Goal: Transaction & Acquisition: Purchase product/service

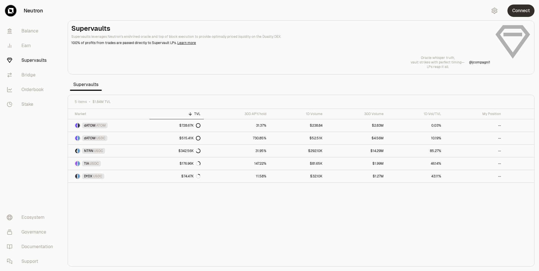
click at [522, 10] on button "Connect" at bounding box center [521, 11] width 27 height 12
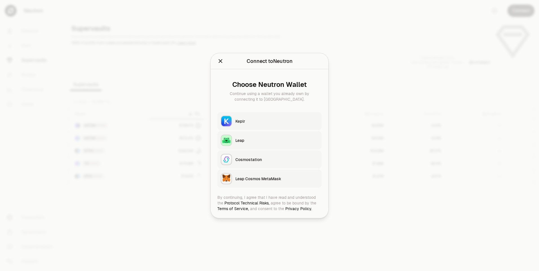
click at [282, 117] on button "Keplr" at bounding box center [269, 121] width 104 height 18
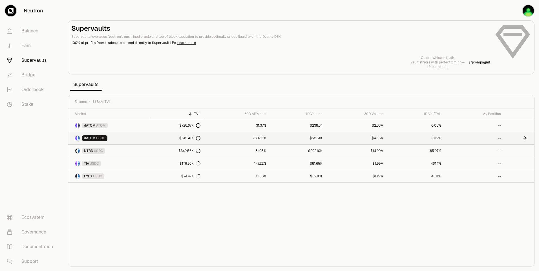
click at [150, 137] on link "$515.41K" at bounding box center [177, 138] width 54 height 12
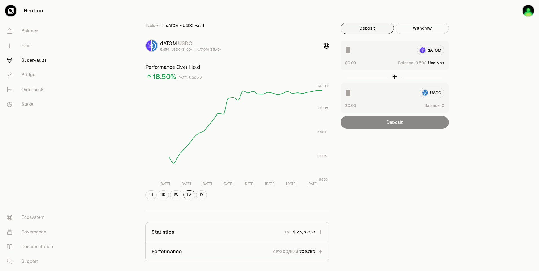
click at [439, 62] on button "Use Max" at bounding box center [436, 63] width 16 height 6
type input "********"
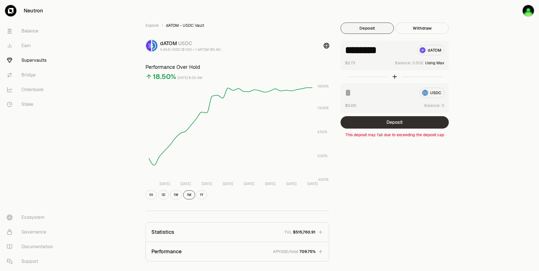
click at [390, 122] on button "Deposit" at bounding box center [395, 122] width 108 height 12
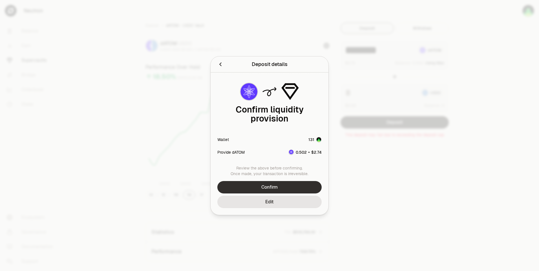
click at [264, 184] on button "Confirm" at bounding box center [269, 187] width 104 height 12
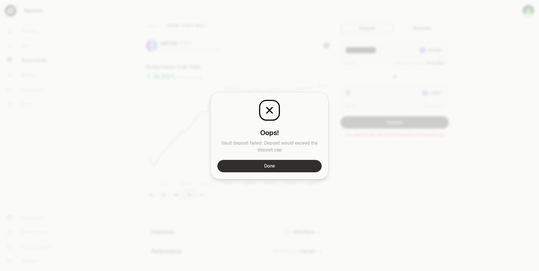
click at [282, 166] on button "Done" at bounding box center [269, 166] width 104 height 12
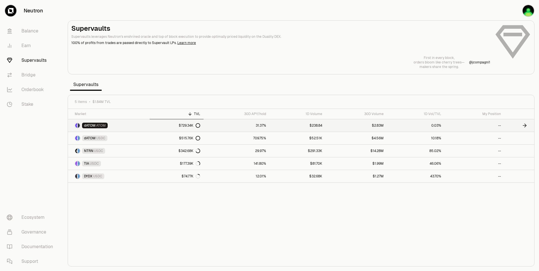
click at [121, 124] on link "dATOM ATOM" at bounding box center [109, 125] width 82 height 12
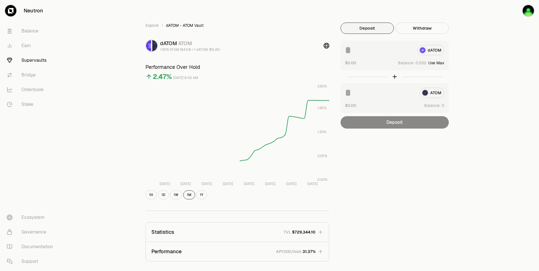
click at [439, 61] on button "Use Max" at bounding box center [436, 63] width 16 height 6
type input "********"
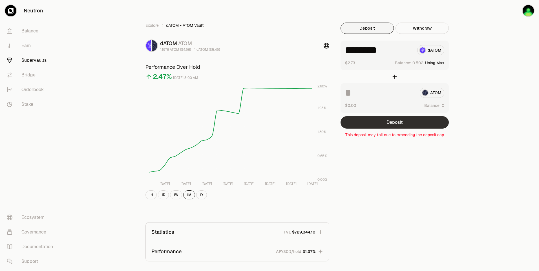
click at [384, 120] on button "Deposit" at bounding box center [395, 122] width 108 height 12
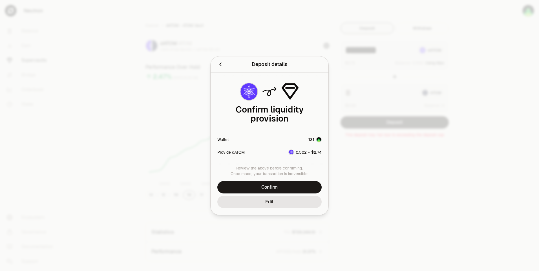
drag, startPoint x: 281, startPoint y: 177, endPoint x: 280, endPoint y: 179, distance: 2.9
click at [281, 181] on button "Confirm" at bounding box center [269, 187] width 104 height 12
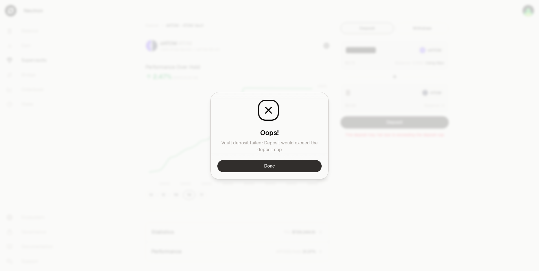
click at [252, 170] on button "Done" at bounding box center [269, 166] width 104 height 12
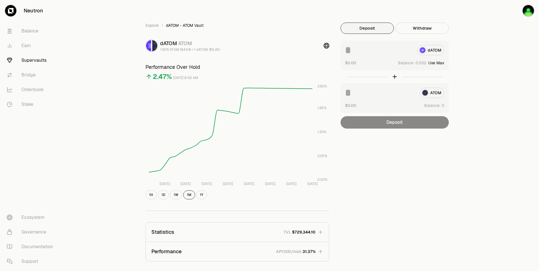
click at [441, 62] on button "Use Max" at bounding box center [436, 63] width 16 height 6
type input "********"
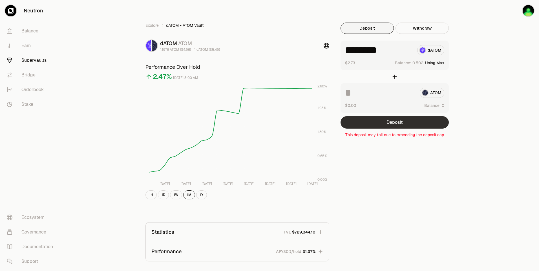
click at [391, 123] on button "Deposit" at bounding box center [395, 122] width 108 height 12
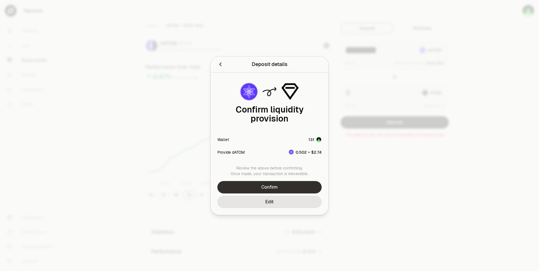
click at [291, 181] on button "Confirm" at bounding box center [269, 187] width 104 height 12
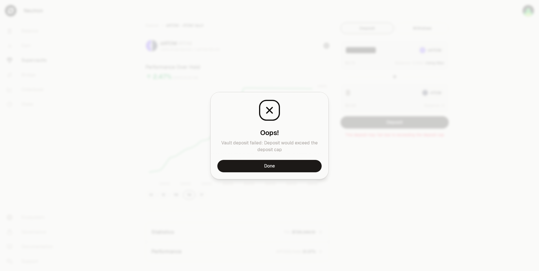
drag, startPoint x: 276, startPoint y: 164, endPoint x: 262, endPoint y: 124, distance: 43.1
click at [276, 163] on button "Done" at bounding box center [269, 166] width 104 height 12
